Goal: Communication & Community: Connect with others

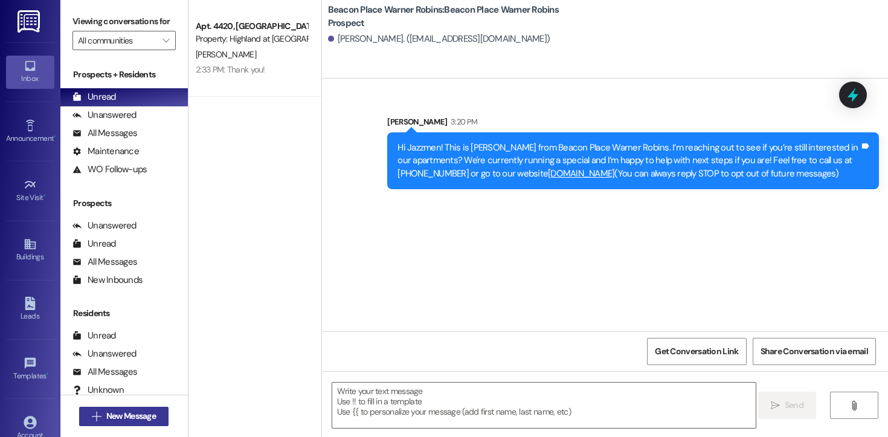
click at [132, 416] on span "New Message" at bounding box center [131, 415] width 50 height 13
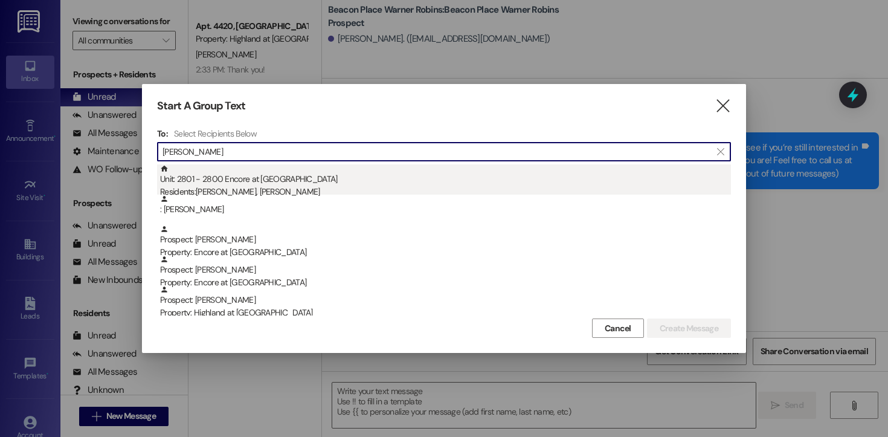
type input "[PERSON_NAME]"
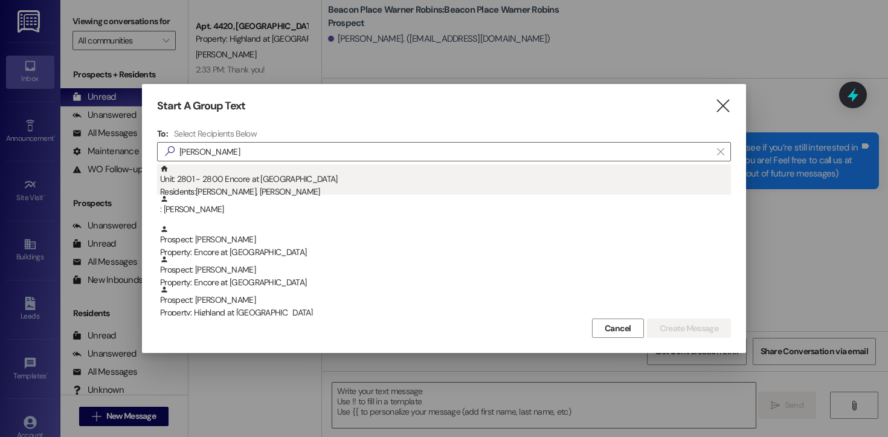
click at [245, 178] on div "Unit: 2801 - 2800 Encore at [GEOGRAPHIC_DATA] Residents: [PERSON_NAME], [PERSON…" at bounding box center [445, 181] width 571 height 34
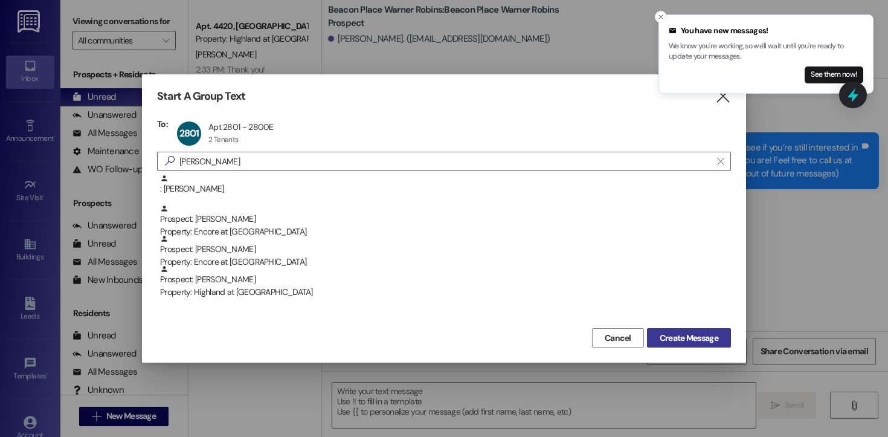
click at [711, 332] on span "Create Message" at bounding box center [688, 338] width 59 height 13
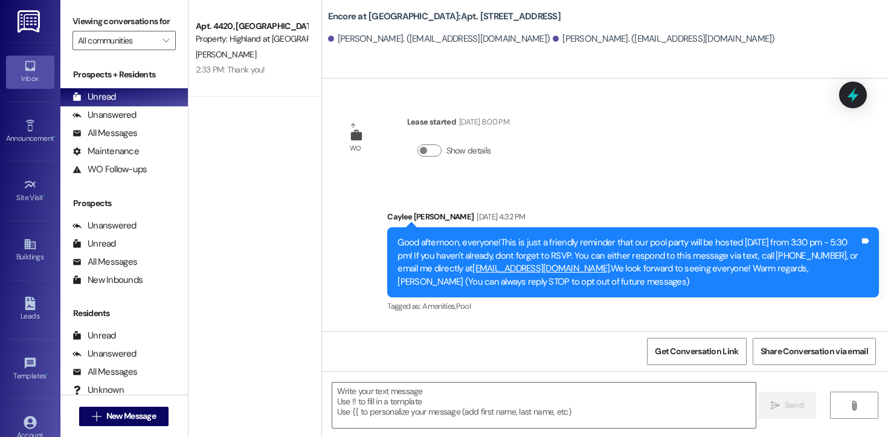
scroll to position [108, 0]
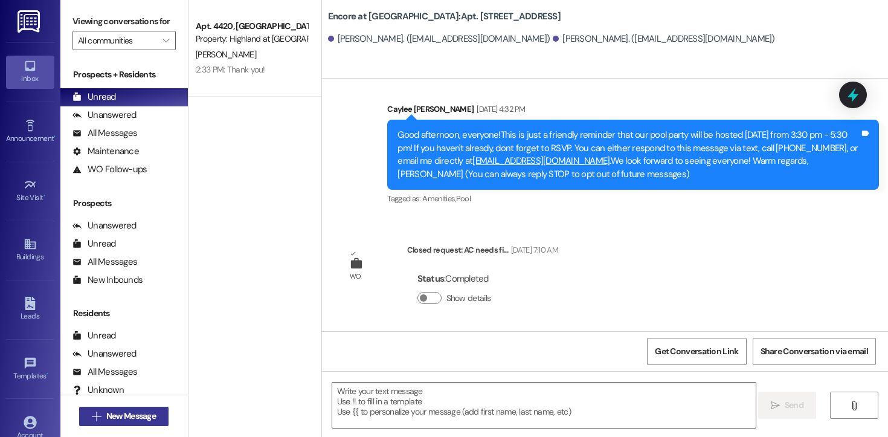
click at [145, 416] on span "New Message" at bounding box center [131, 415] width 50 height 13
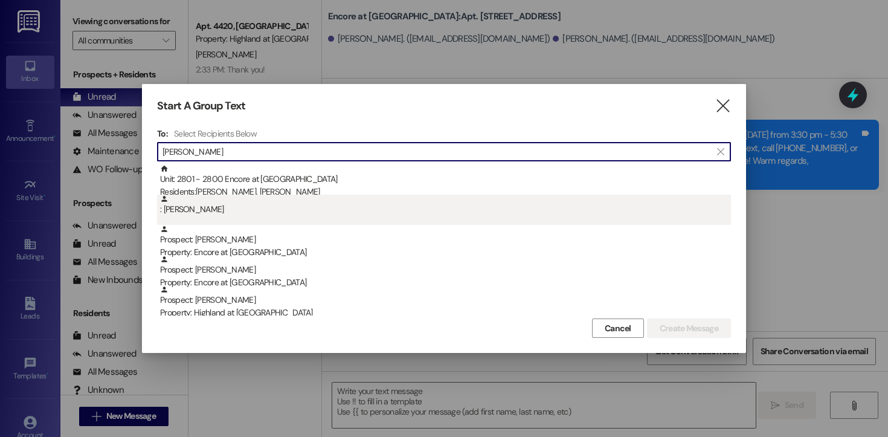
type input "[PERSON_NAME]"
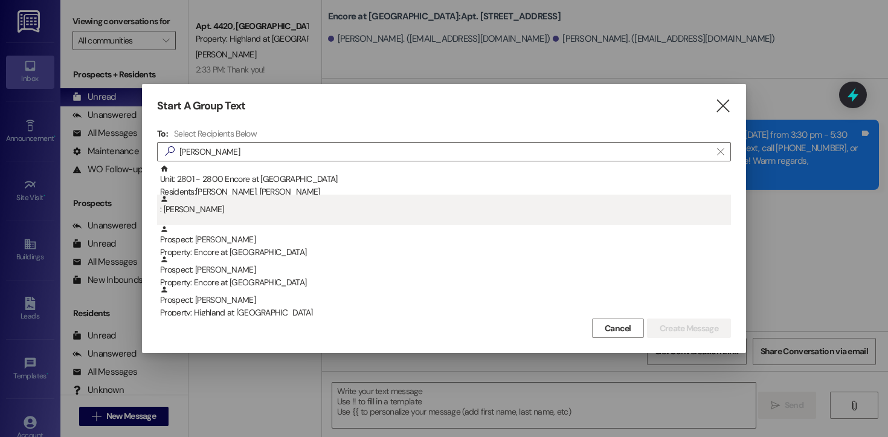
click at [234, 209] on div ": [PERSON_NAME]" at bounding box center [445, 204] width 571 height 21
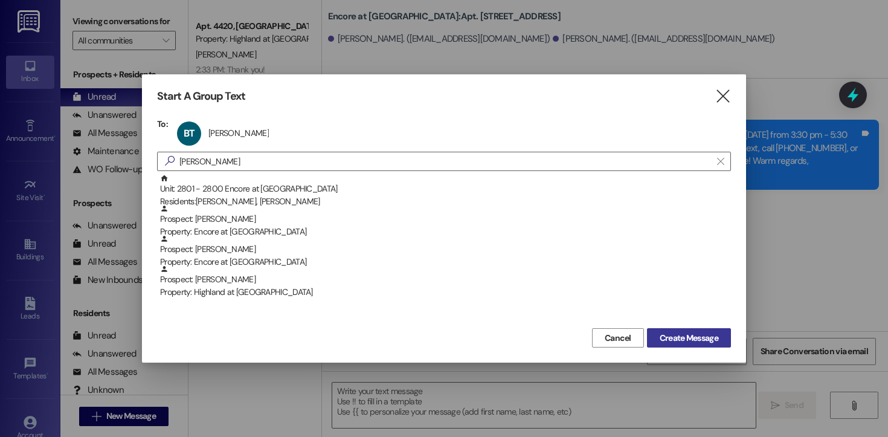
click at [681, 339] on span "Create Message" at bounding box center [688, 338] width 59 height 13
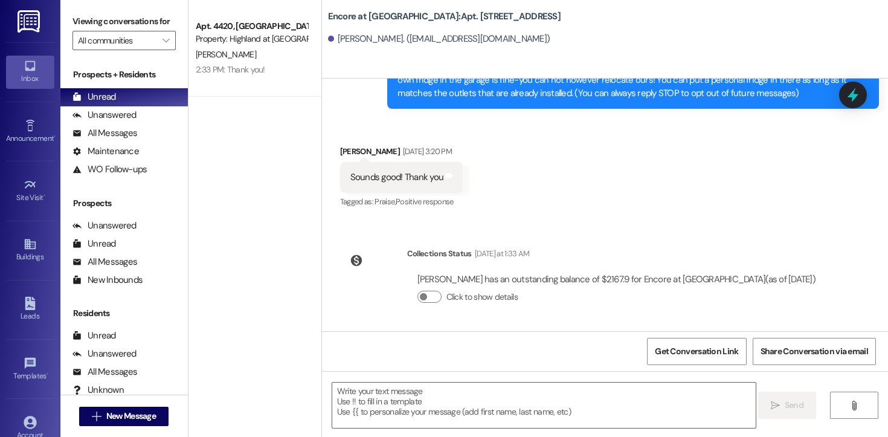
scroll to position [0, 0]
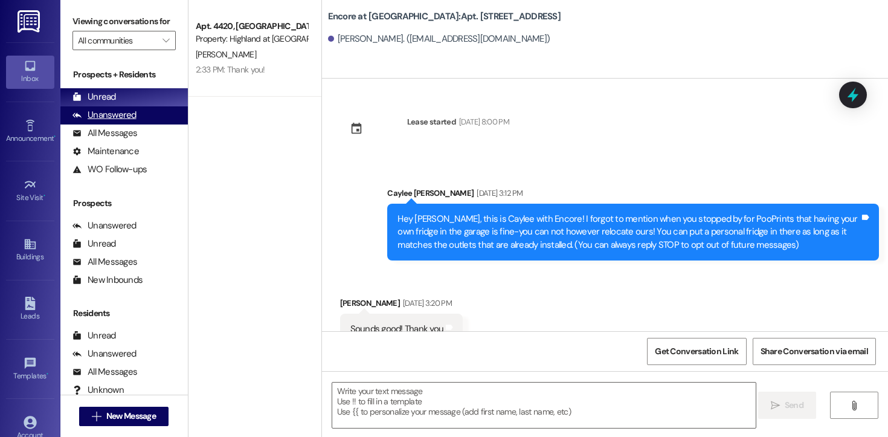
click at [118, 121] on div "Unanswered" at bounding box center [104, 115] width 64 height 13
click at [105, 103] on div "Unread" at bounding box center [93, 97] width 43 height 13
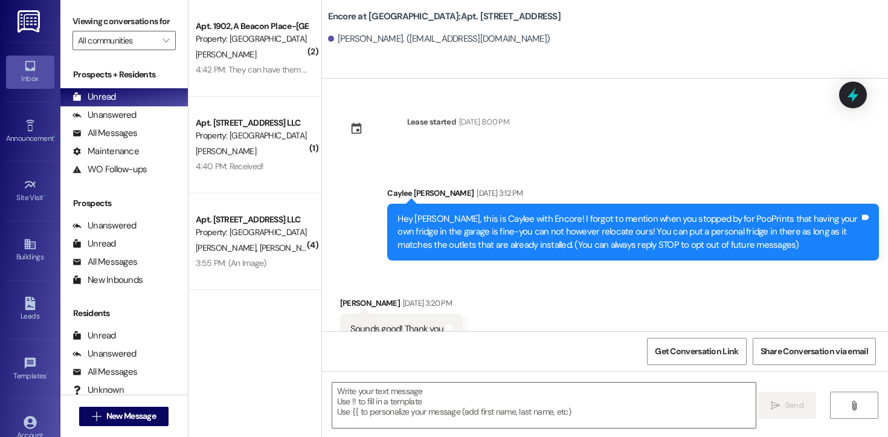
scroll to position [40, 0]
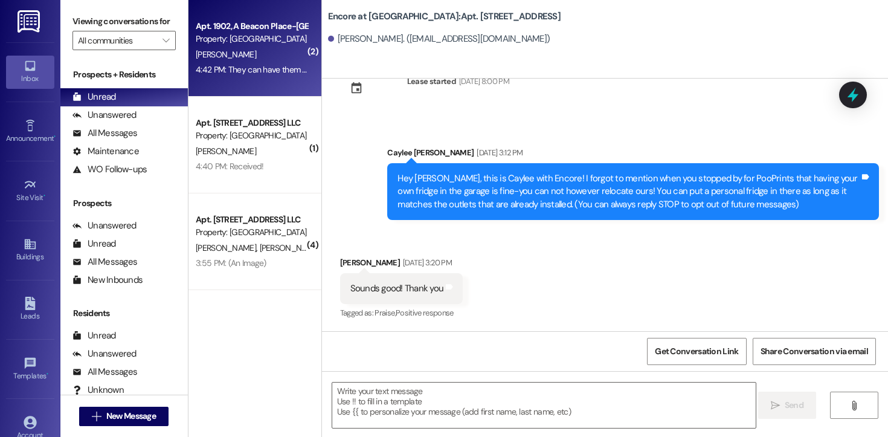
click at [251, 85] on div "Apt. 1902, A Beacon Place-[GEOGRAPHIC_DATA] Property: [GEOGRAPHIC_DATA] [GEOGRA…" at bounding box center [254, 48] width 133 height 97
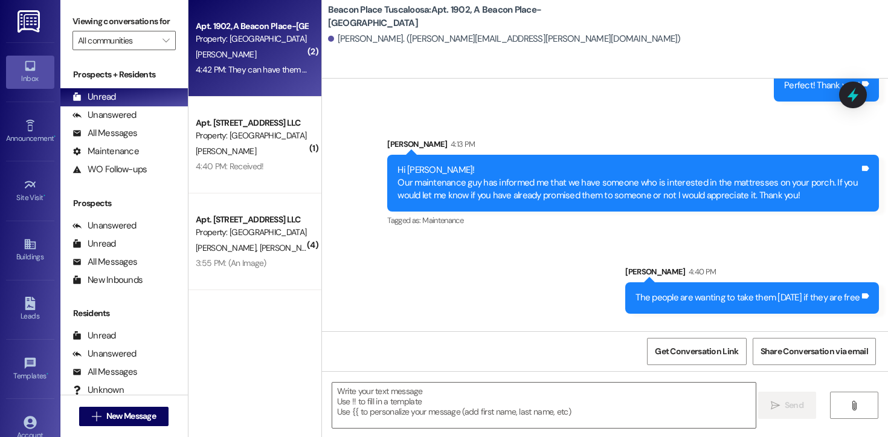
scroll to position [4379, 0]
